Goal: Information Seeking & Learning: Check status

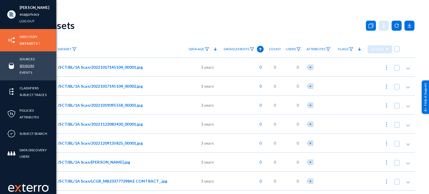
click at [25, 64] on link "Sensors" at bounding box center [27, 66] width 15 height 6
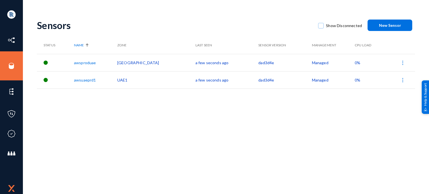
click at [174, 114] on div "Sensors Show Disconnected New Sensor Status Name Zone Last Seen Sensor Version …" at bounding box center [226, 97] width 378 height 167
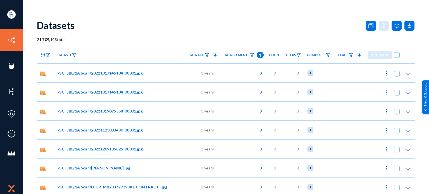
click at [31, 13] on link "esagprivacy" at bounding box center [30, 14] width 20 height 6
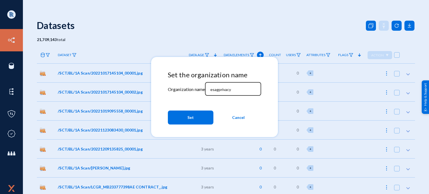
click at [229, 91] on input "esagprivacy" at bounding box center [234, 89] width 48 height 5
type input "tandl"
click at [177, 119] on button "Set" at bounding box center [190, 118] width 45 height 14
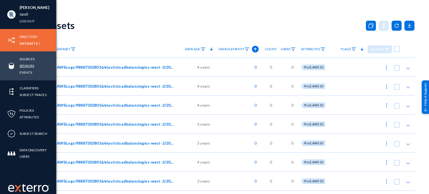
click at [24, 64] on link "Sensors" at bounding box center [27, 66] width 15 height 6
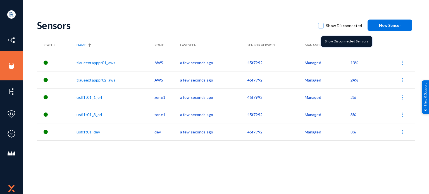
click at [317, 25] on div "Show Disconnected" at bounding box center [339, 25] width 55 height 13
click at [319, 25] on span at bounding box center [321, 26] width 6 height 6
click at [320, 28] on input "Show Disconnected" at bounding box center [320, 28] width 1 height 1
checkbox input "true"
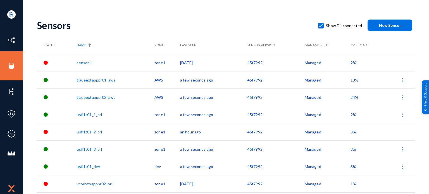
click at [192, 133] on td "an hour ago" at bounding box center [213, 131] width 67 height 17
click at [186, 61] on td "5 days ago" at bounding box center [213, 62] width 67 height 17
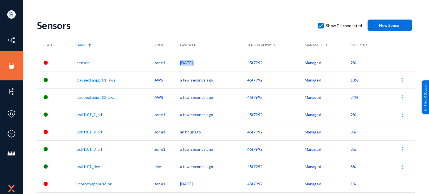
click at [186, 61] on td "5 days ago" at bounding box center [213, 62] width 67 height 17
click at [89, 64] on link "sensor1" at bounding box center [83, 62] width 15 height 5
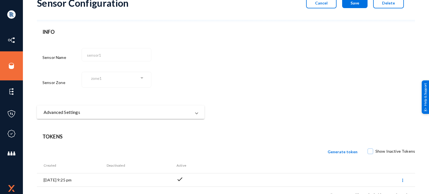
scroll to position [39, 0]
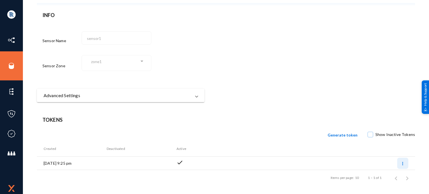
click at [400, 164] on button at bounding box center [402, 163] width 11 height 11
click at [361, 149] on div at bounding box center [214, 97] width 429 height 194
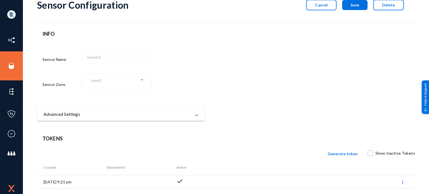
scroll to position [0, 0]
